Goal: Transaction & Acquisition: Subscribe to service/newsletter

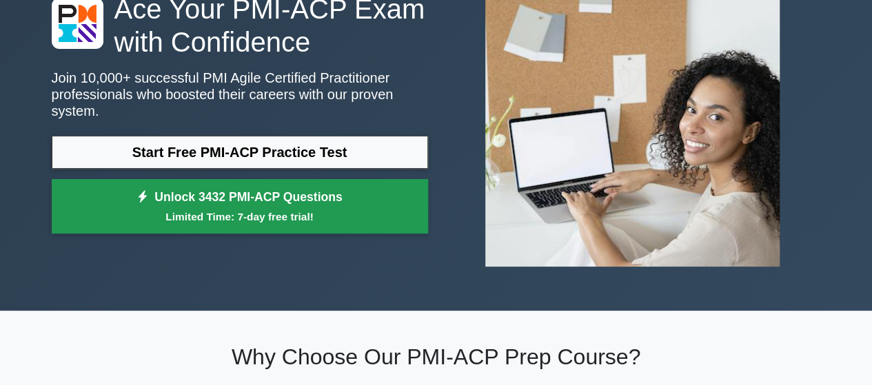
scroll to position [125, 0]
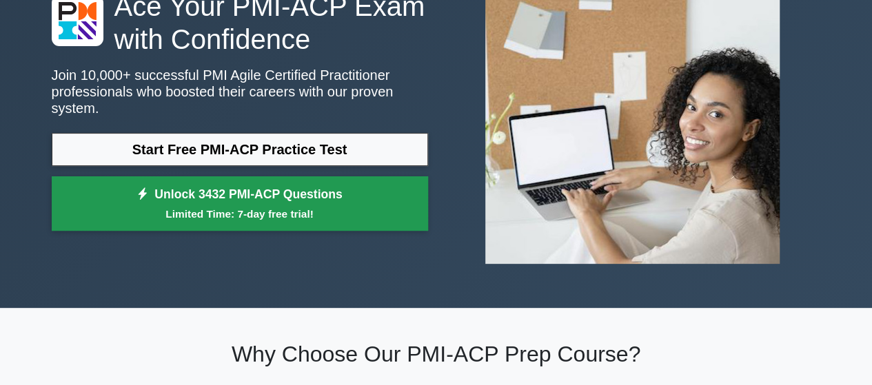
click at [299, 182] on link "Unlock 3432 PMI-ACP Questions Limited Time: 7-day free trial!" at bounding box center [240, 203] width 376 height 55
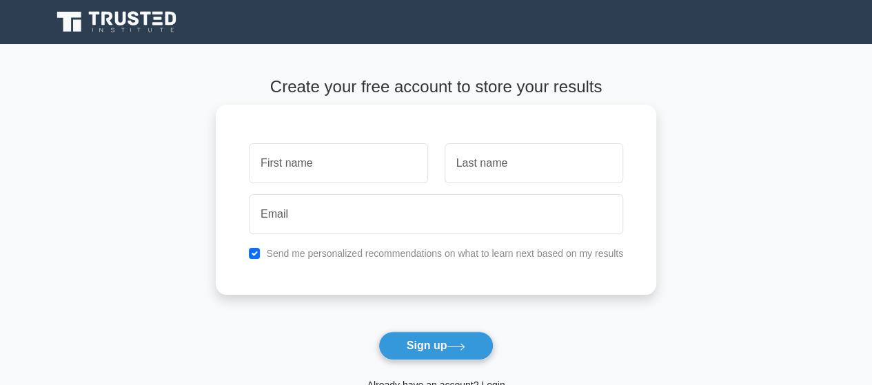
click at [356, 159] on input "text" at bounding box center [338, 163] width 179 height 40
type input "Lindani"
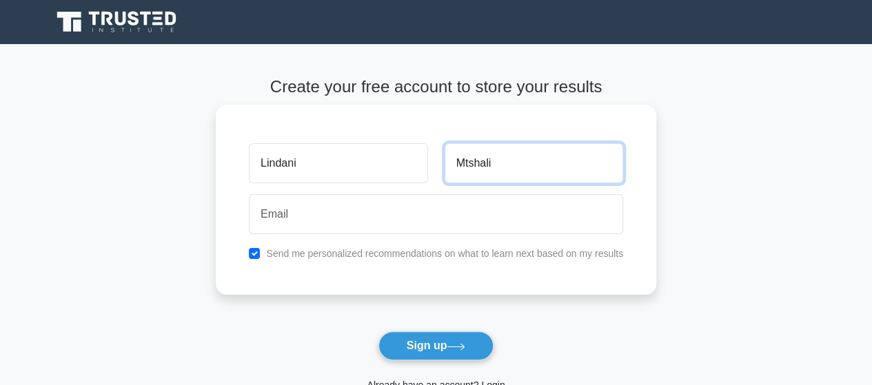
type input "Mtshali"
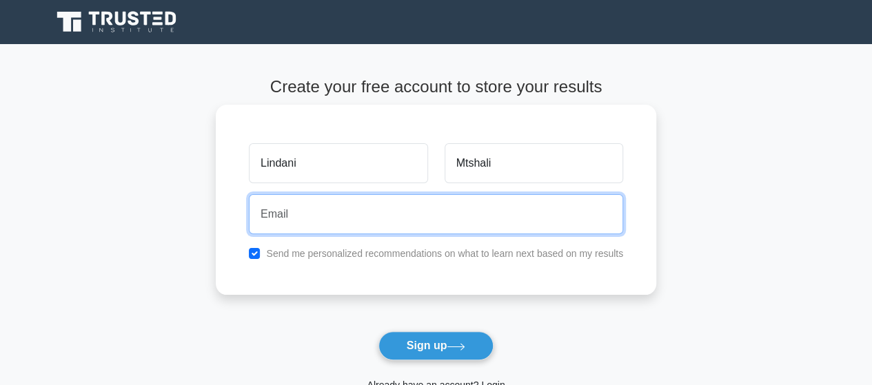
click at [283, 210] on input "email" at bounding box center [436, 214] width 374 height 40
type input "lindanihlabangane@gmail.com"
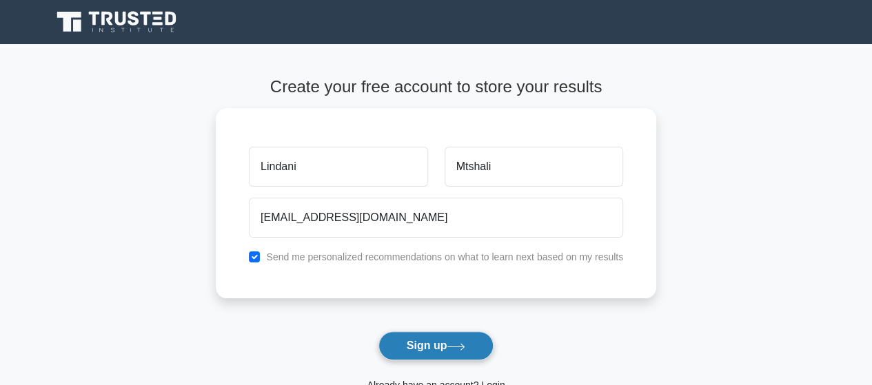
click at [415, 342] on button "Sign up" at bounding box center [436, 346] width 116 height 29
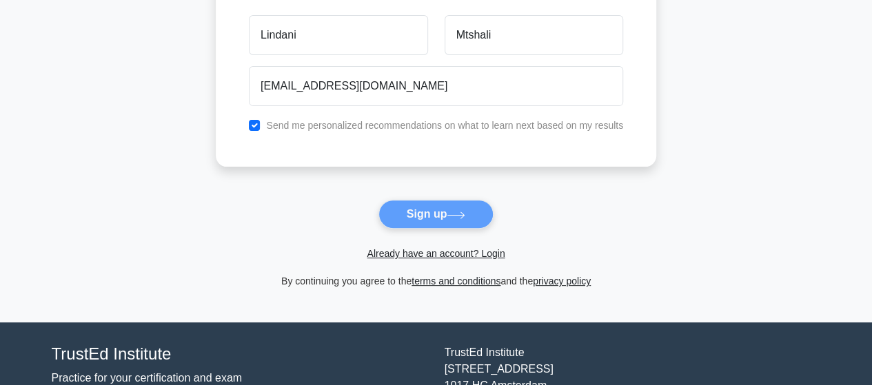
scroll to position [135, 0]
